Goal: Task Accomplishment & Management: Manage account settings

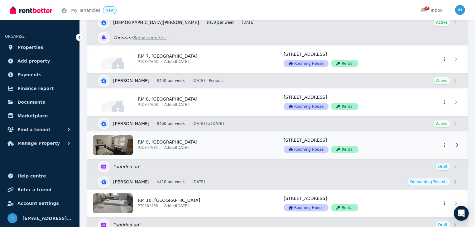
scroll to position [474, 0]
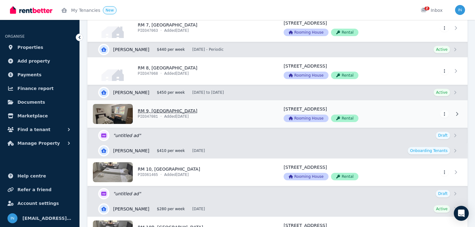
click at [163, 110] on link "View property details" at bounding box center [182, 113] width 188 height 27
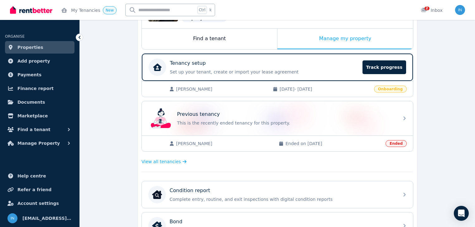
scroll to position [100, 0]
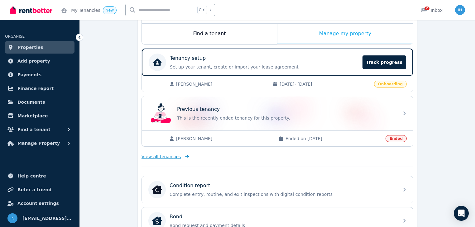
click at [173, 156] on span "View all tenancies" at bounding box center [161, 157] width 39 height 6
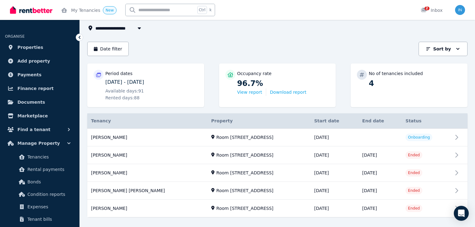
scroll to position [51, 0]
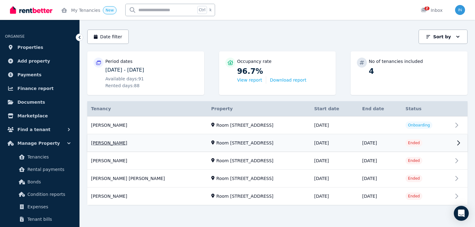
click at [118, 142] on link "View property details" at bounding box center [277, 143] width 380 height 17
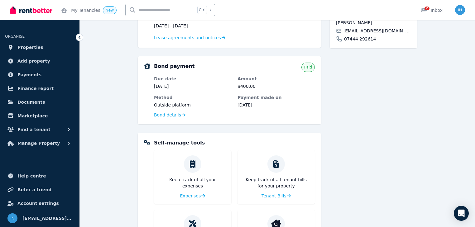
scroll to position [202, 0]
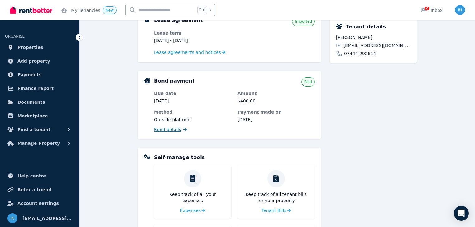
click at [172, 130] on span "Bond details" at bounding box center [167, 130] width 27 height 6
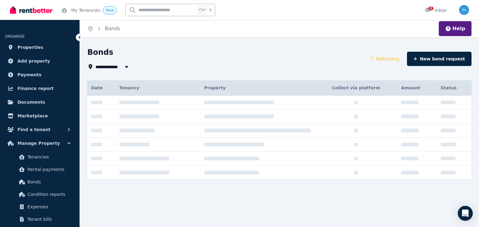
type input "**********"
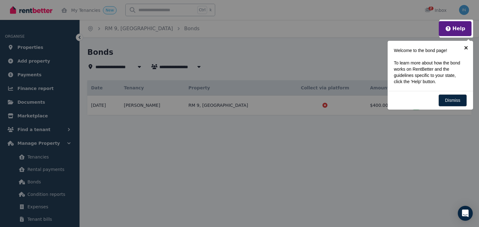
click at [465, 46] on link "×" at bounding box center [466, 48] width 14 height 14
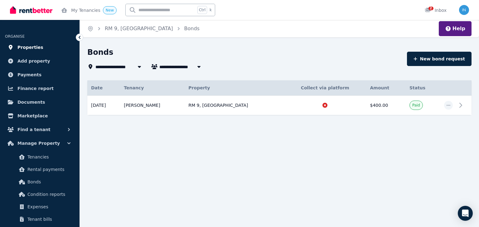
click at [33, 47] on span "Properties" at bounding box center [30, 47] width 26 height 7
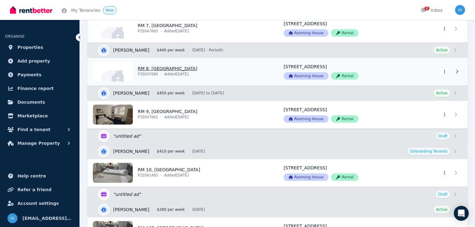
scroll to position [474, 0]
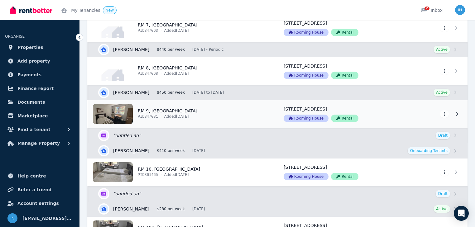
click at [168, 109] on link "View property details" at bounding box center [182, 113] width 188 height 27
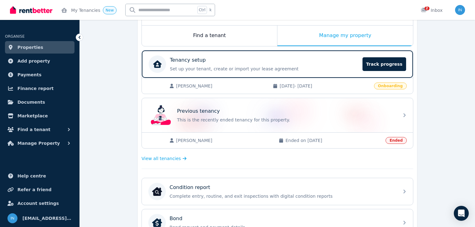
scroll to position [100, 0]
